Goal: Entertainment & Leisure: Consume media (video, audio)

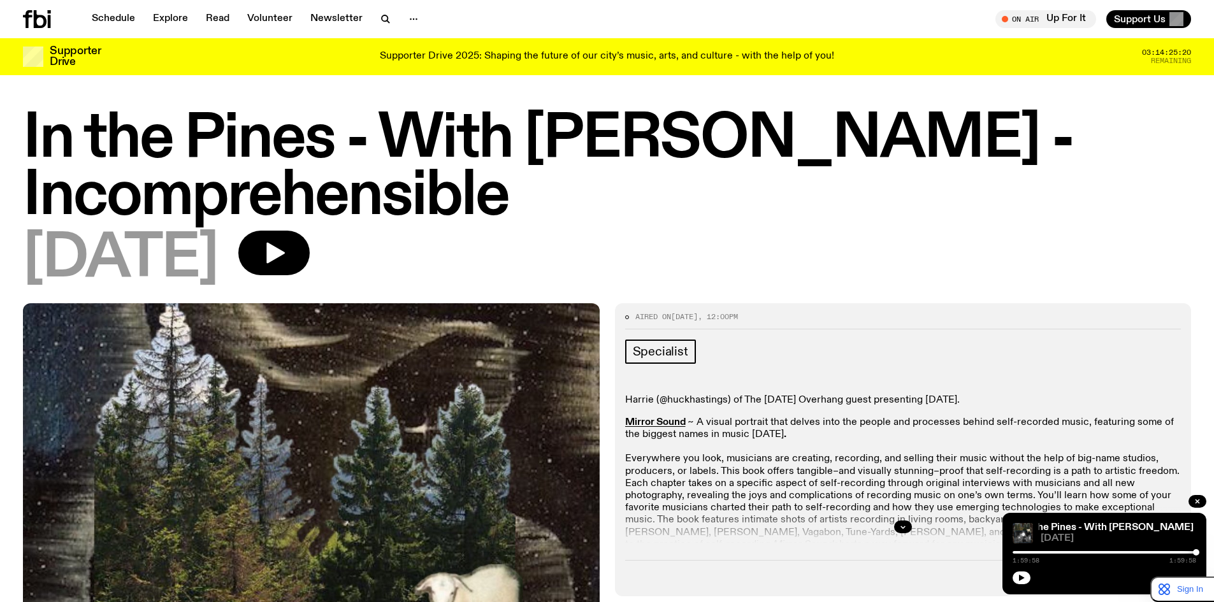
scroll to position [997, 0]
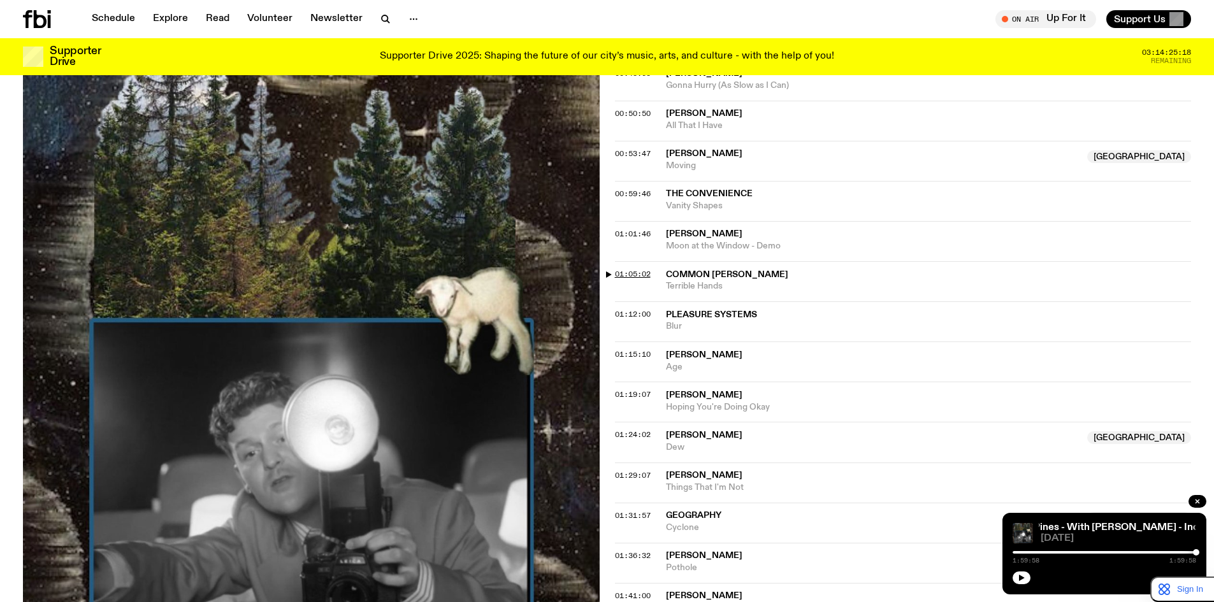
click at [639, 271] on span "01:05:02" at bounding box center [633, 274] width 36 height 10
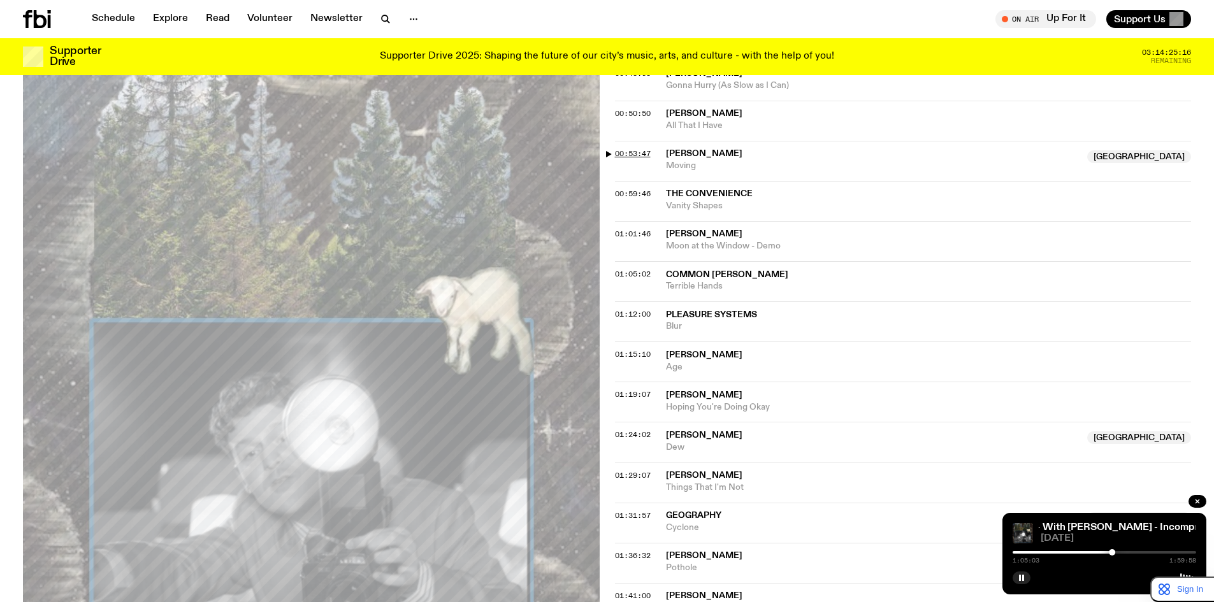
click at [642, 154] on span "00:53:47" at bounding box center [633, 153] width 36 height 10
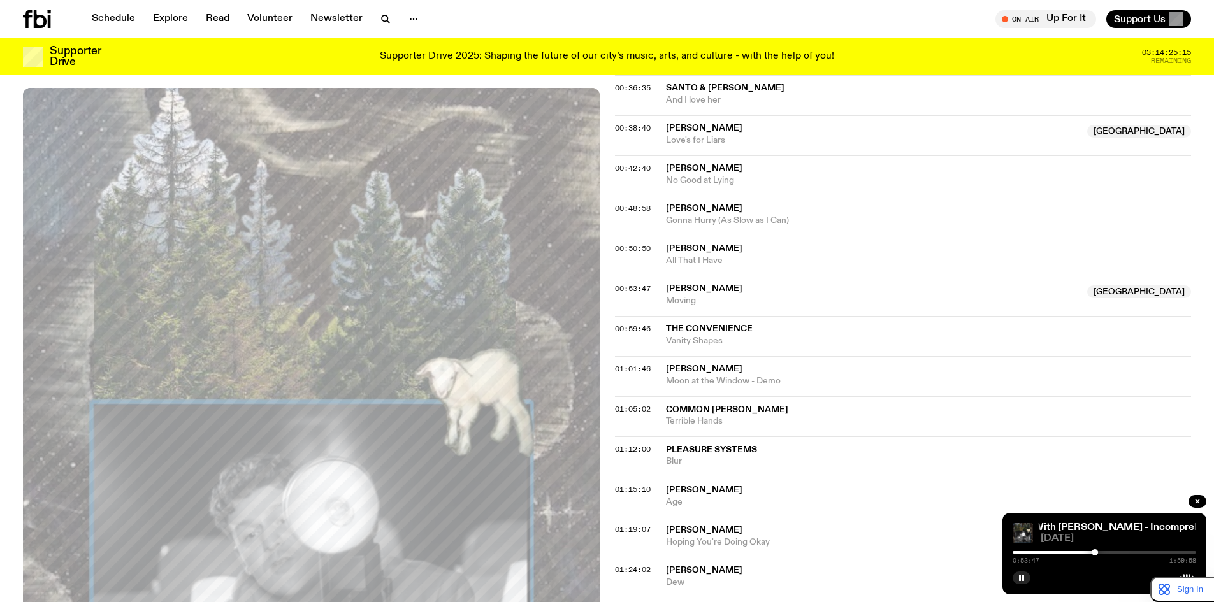
scroll to position [784, 0]
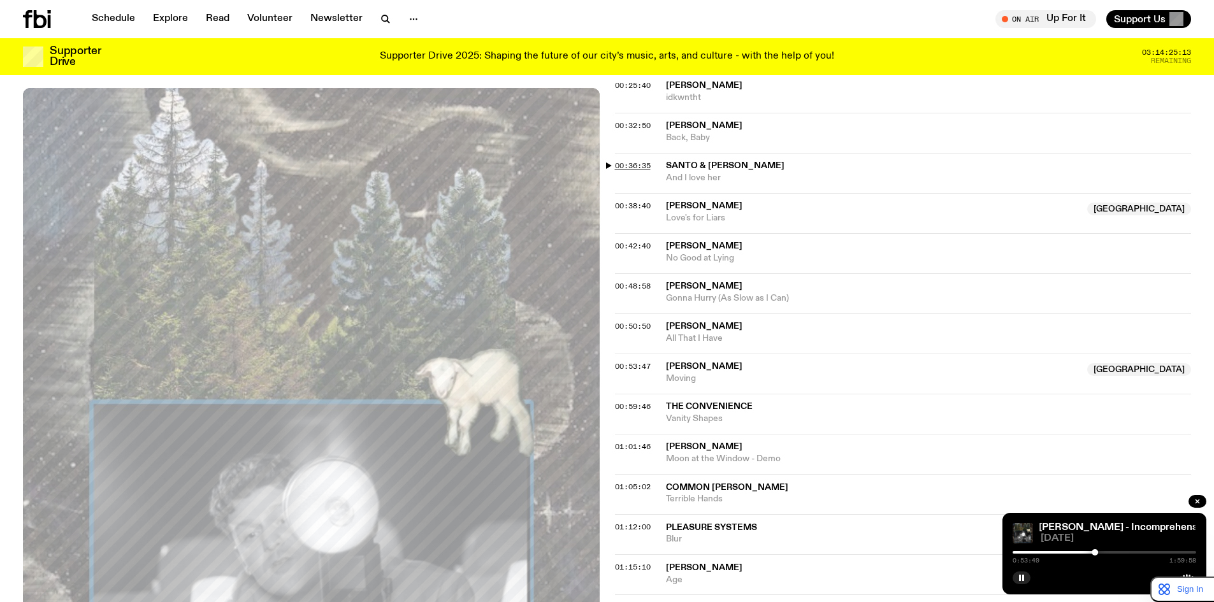
click at [642, 162] on span "00:36:35" at bounding box center [633, 166] width 36 height 10
click at [630, 201] on span "00:38:40" at bounding box center [633, 206] width 36 height 10
click at [643, 244] on span "00:42:40" at bounding box center [633, 246] width 36 height 10
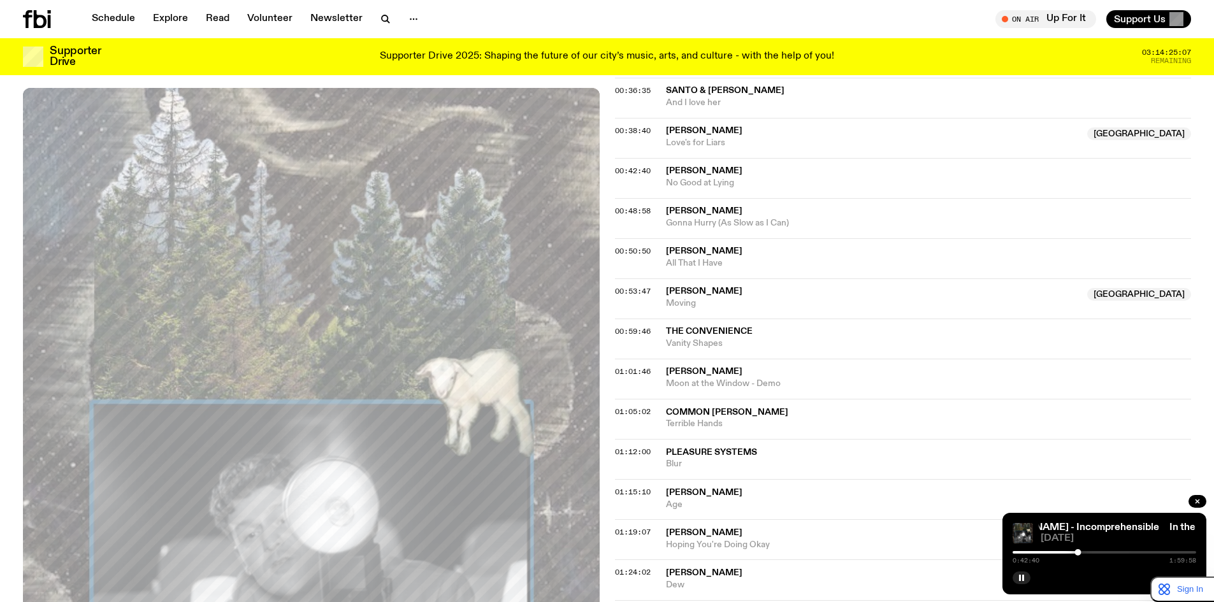
scroll to position [890, 0]
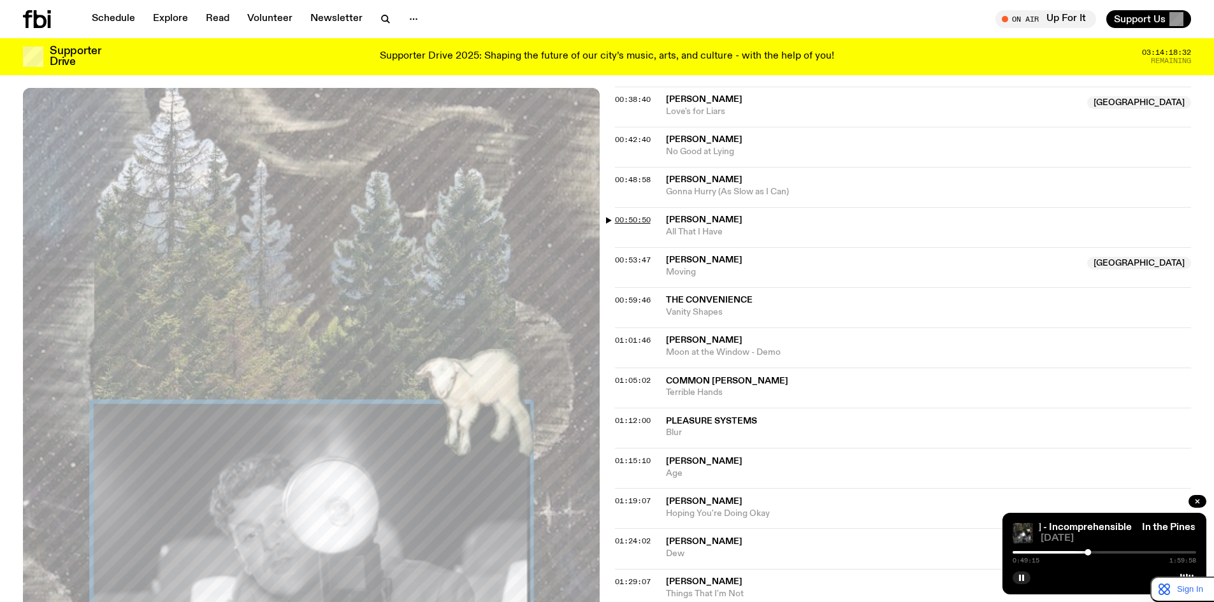
click at [647, 215] on span "00:50:50" at bounding box center [633, 220] width 36 height 10
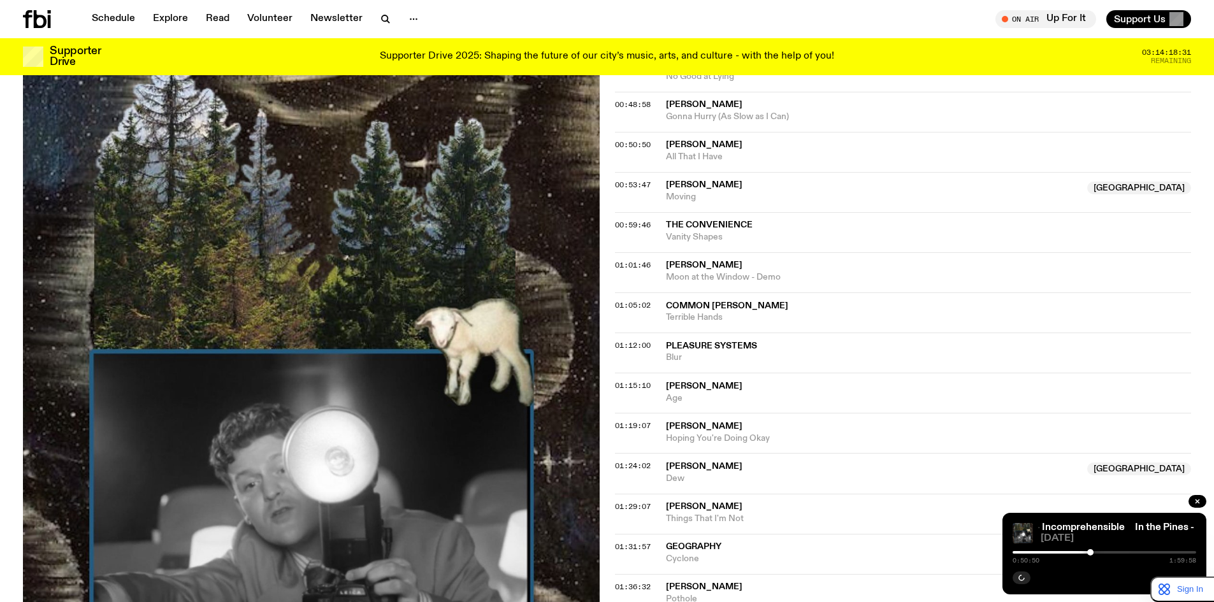
scroll to position [997, 0]
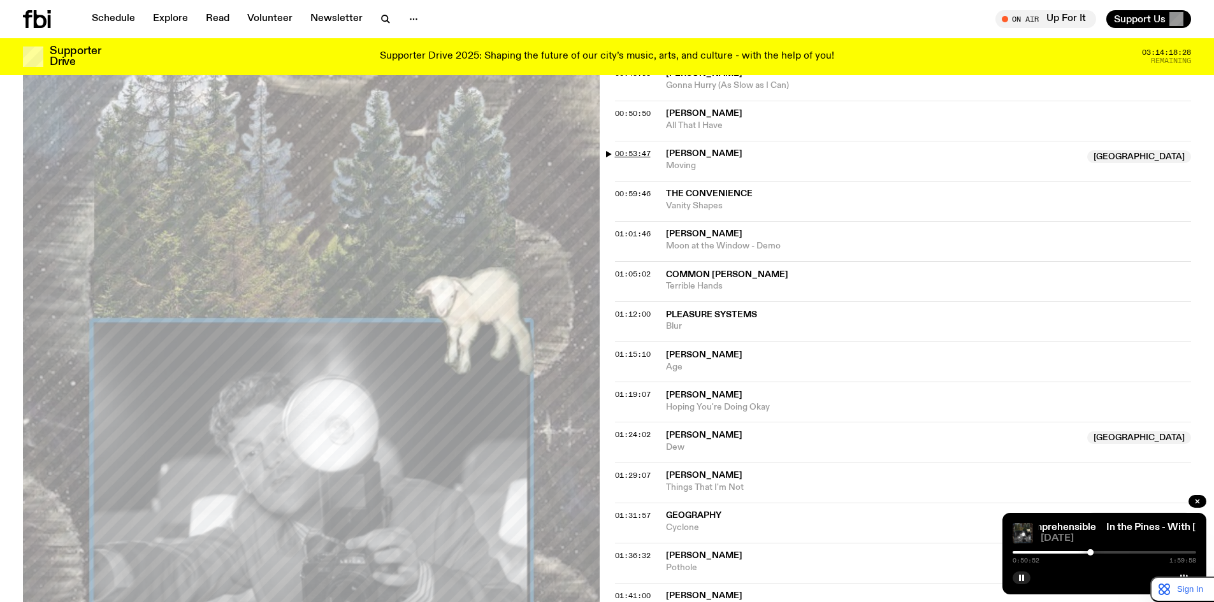
click at [644, 153] on span "00:53:47" at bounding box center [633, 153] width 36 height 10
click at [629, 196] on span "00:59:46" at bounding box center [633, 194] width 36 height 10
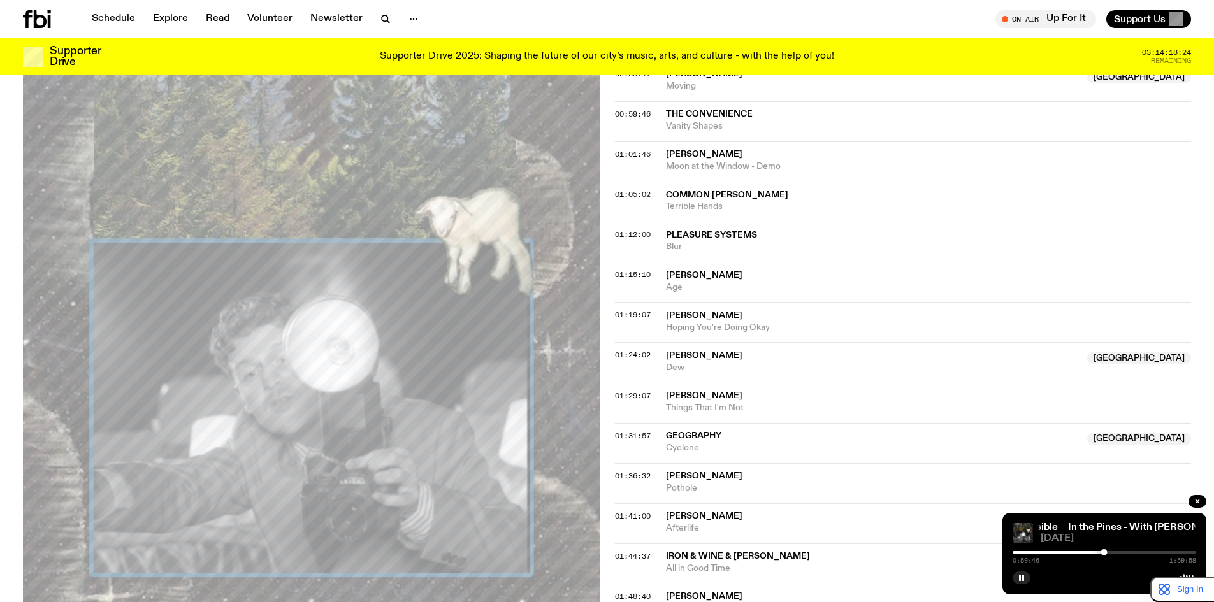
scroll to position [1102, 0]
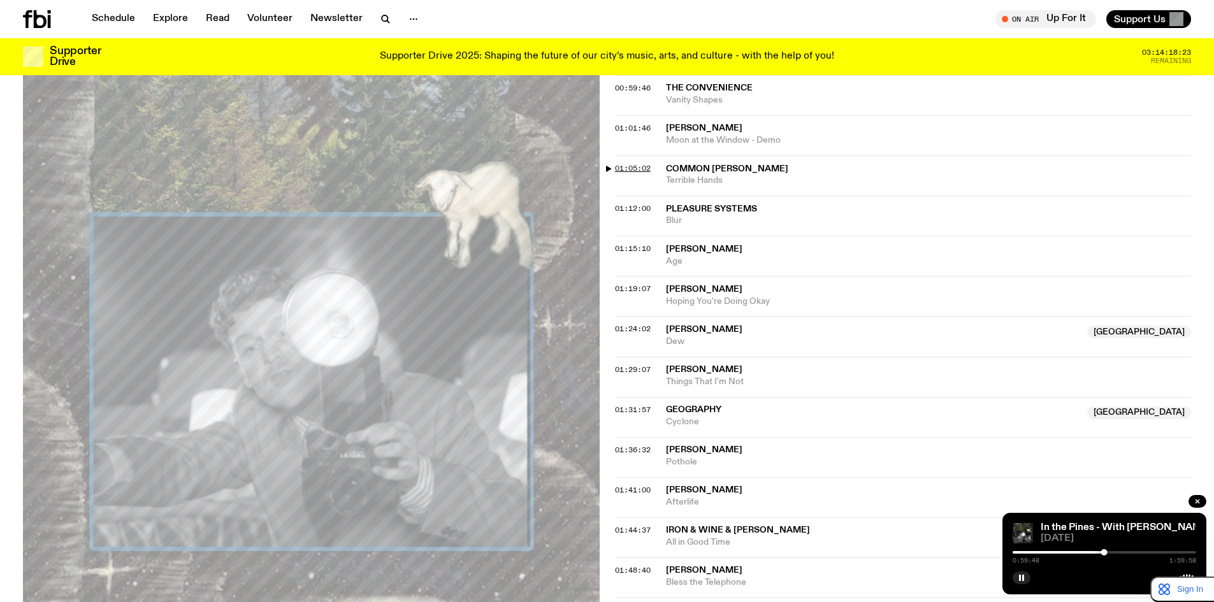
click at [623, 166] on span "01:05:02" at bounding box center [633, 168] width 36 height 10
click at [635, 208] on span "01:12:00" at bounding box center [633, 208] width 36 height 10
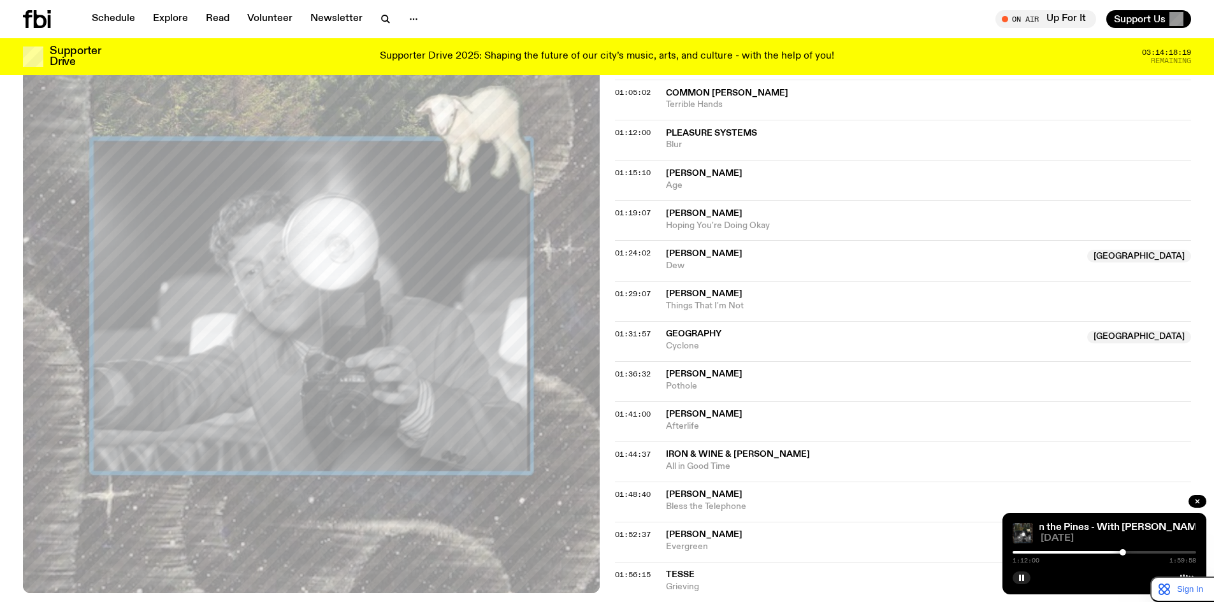
scroll to position [1209, 0]
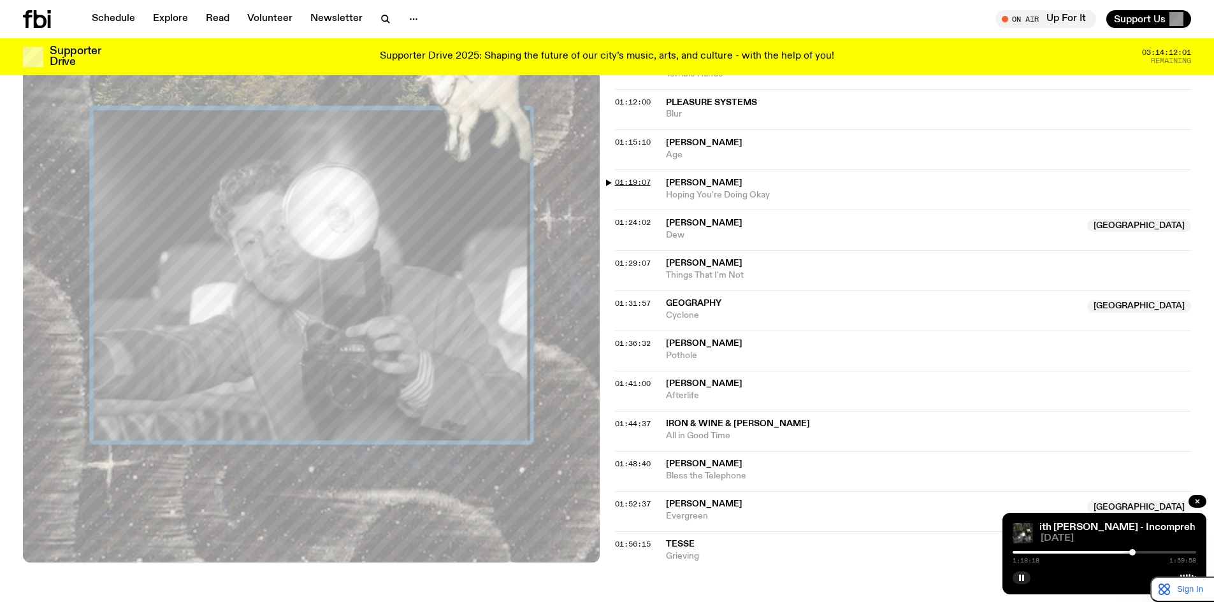
click at [638, 182] on span "01:19:07" at bounding box center [633, 182] width 36 height 10
click at [646, 219] on span "01:24:02" at bounding box center [633, 222] width 36 height 10
click at [637, 259] on span "01:29:07" at bounding box center [633, 263] width 36 height 10
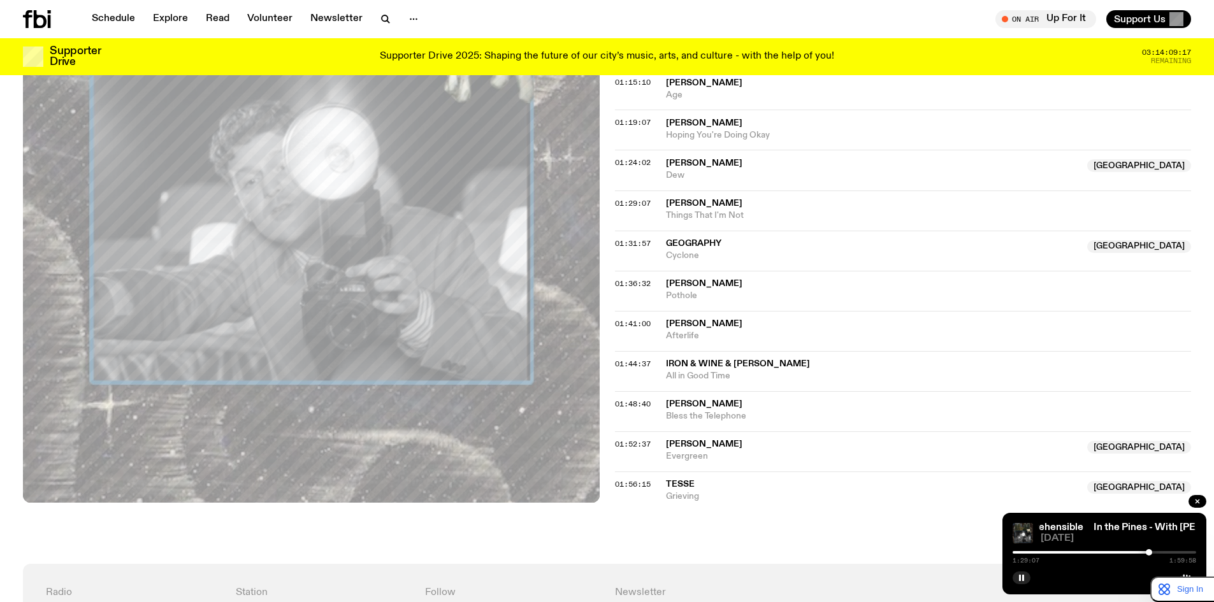
scroll to position [1315, 0]
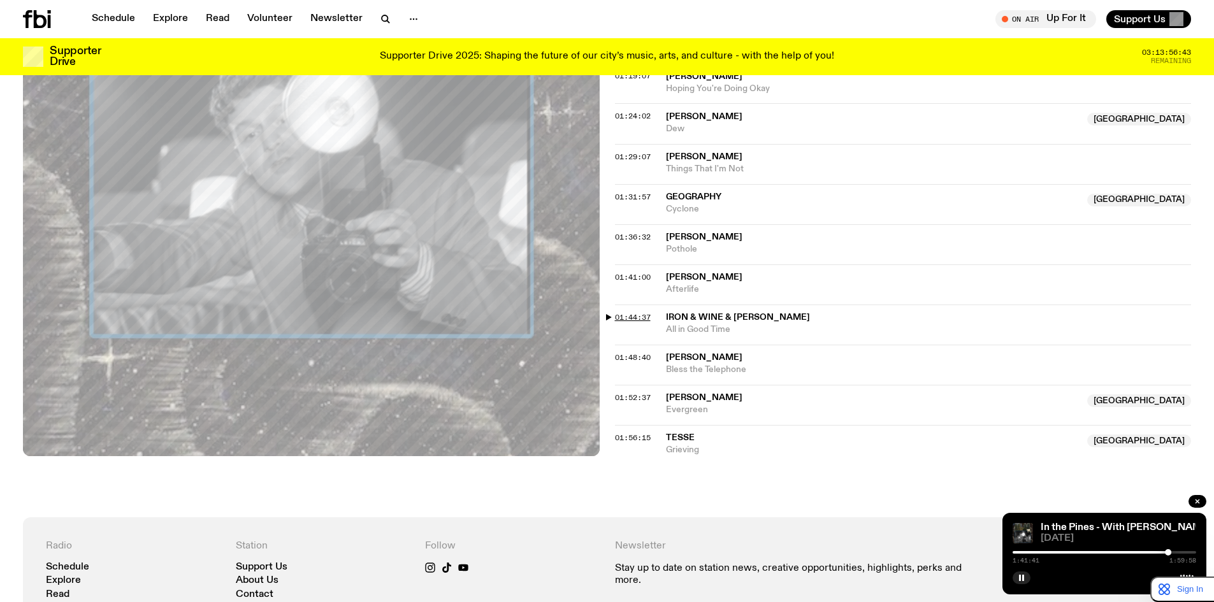
click at [640, 315] on span "01:44:37" at bounding box center [633, 317] width 36 height 10
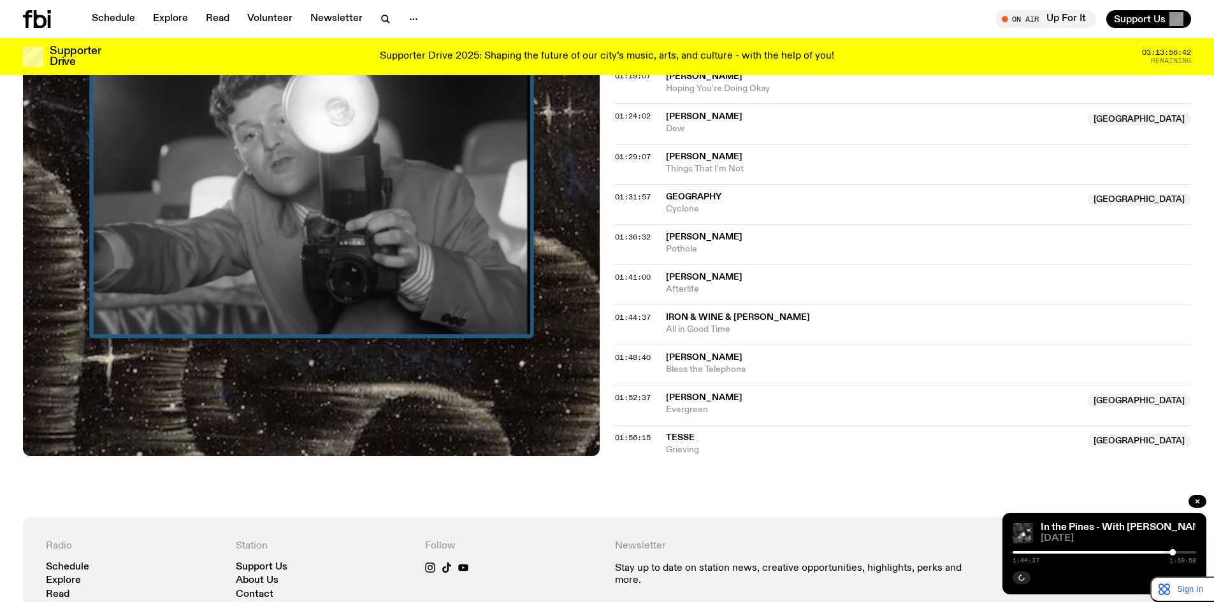
scroll to position [1421, 0]
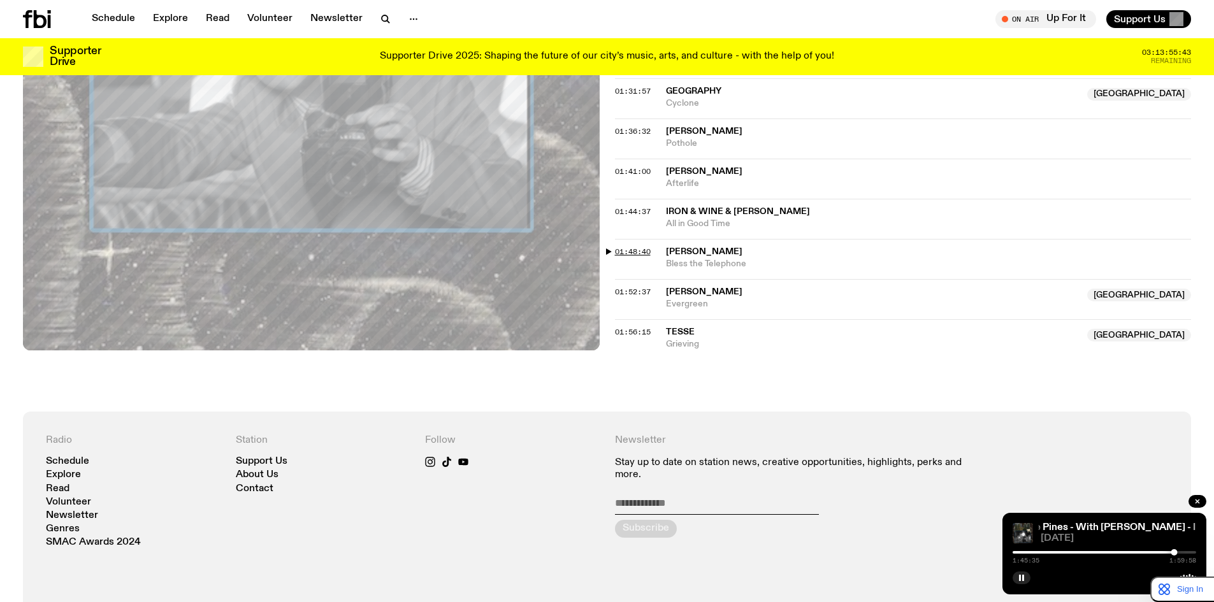
drag, startPoint x: 631, startPoint y: 256, endPoint x: 638, endPoint y: 253, distance: 7.7
click at [631, 256] on span "01:48:40" at bounding box center [633, 252] width 36 height 10
click at [633, 294] on span "01:52:37" at bounding box center [633, 292] width 36 height 10
click at [626, 331] on span "01:56:15" at bounding box center [633, 332] width 36 height 10
click at [1021, 575] on icon "button" at bounding box center [1022, 578] width 8 height 8
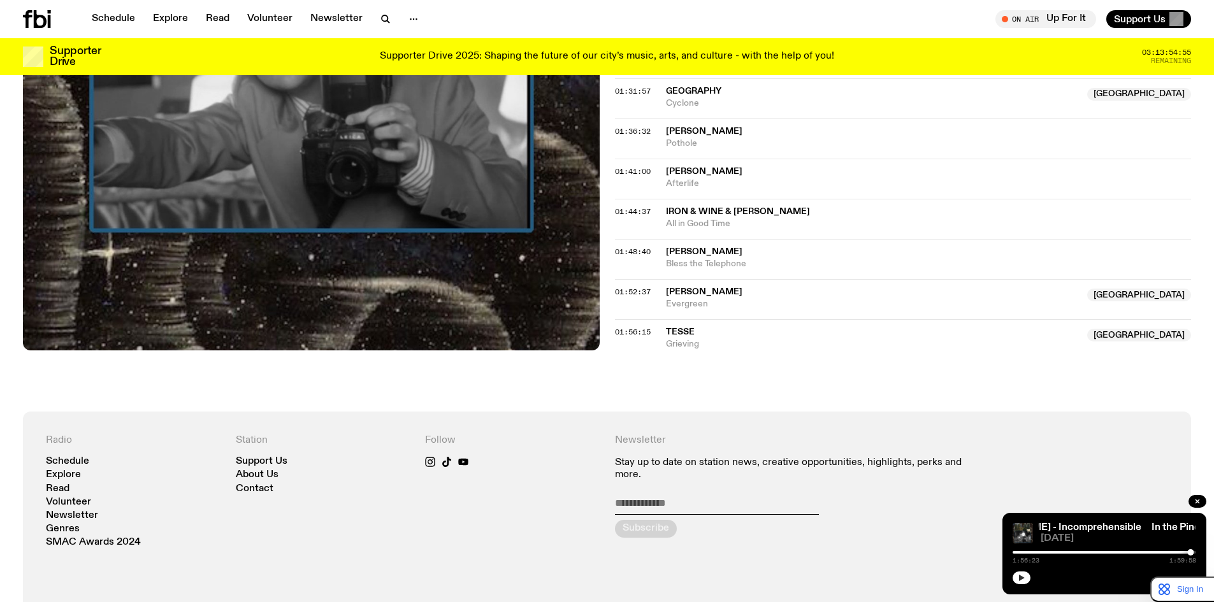
click at [1022, 583] on button "button" at bounding box center [1022, 578] width 18 height 13
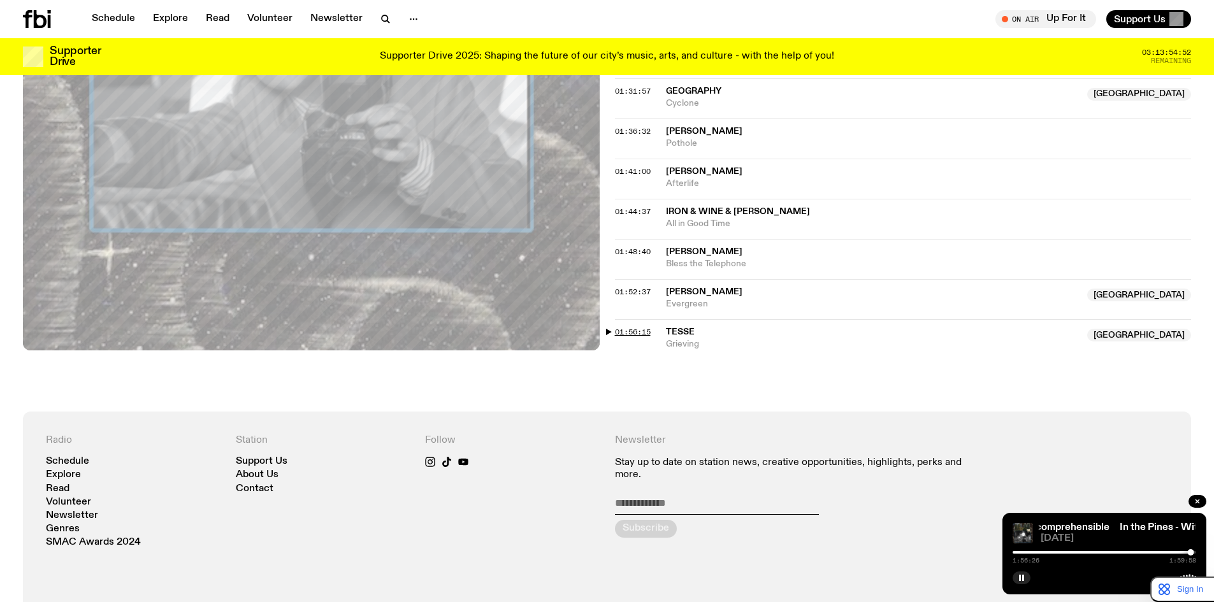
click at [630, 332] on span "01:56:15" at bounding box center [633, 332] width 36 height 10
click at [1022, 576] on rect "button" at bounding box center [1023, 578] width 2 height 6
